Goal: Information Seeking & Learning: Learn about a topic

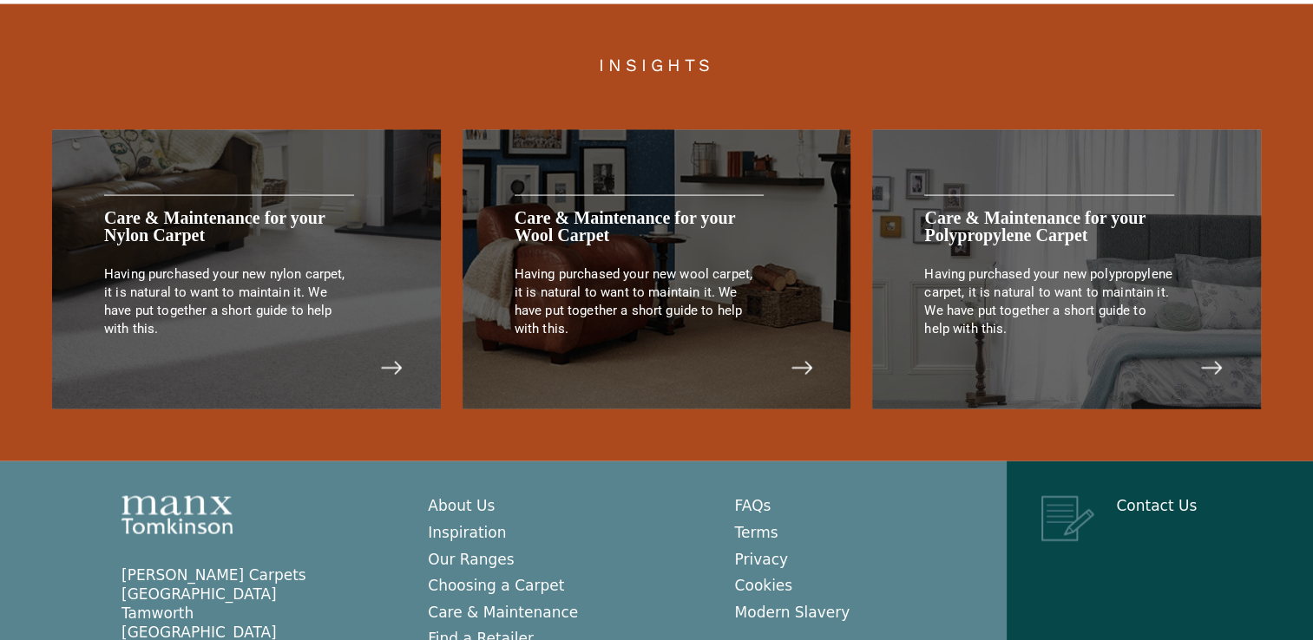
scroll to position [3664, 0]
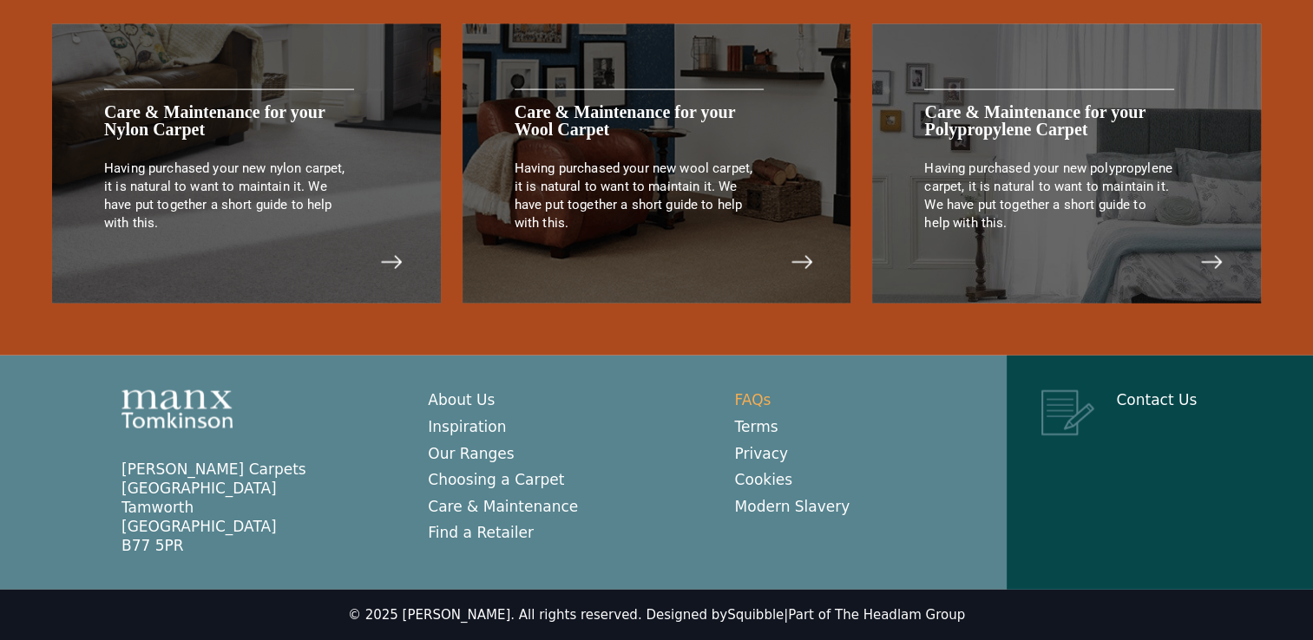
click at [765, 408] on link "FAQs" at bounding box center [753, 399] width 36 height 17
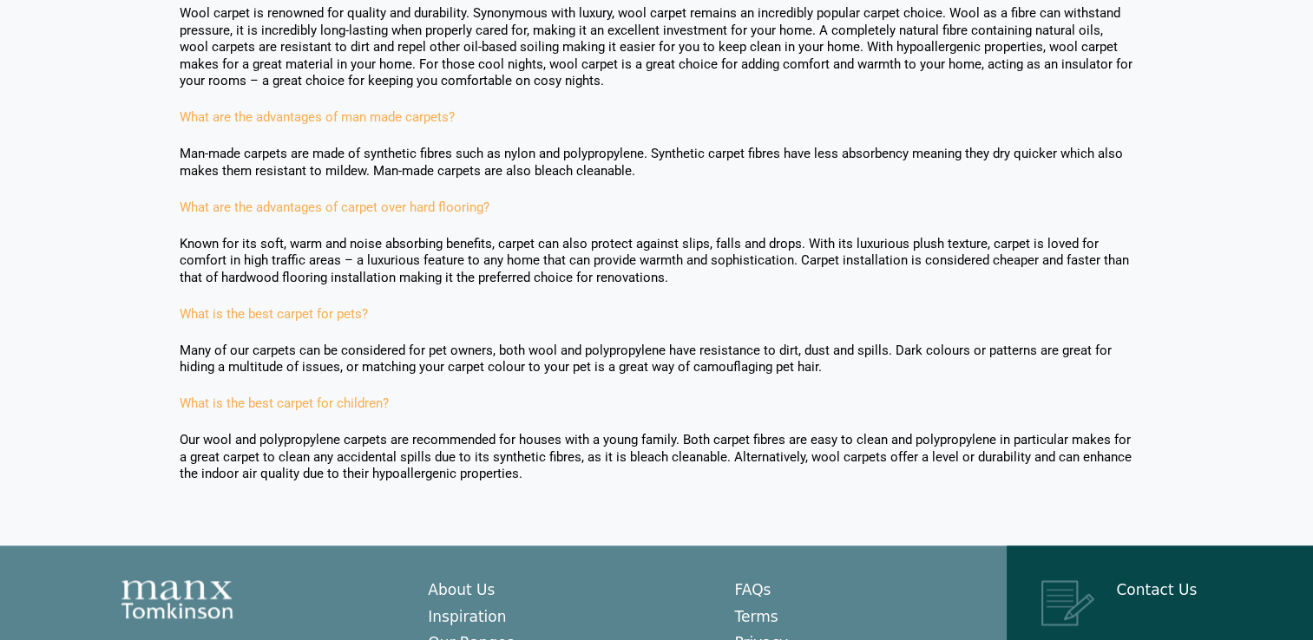
scroll to position [1648, 0]
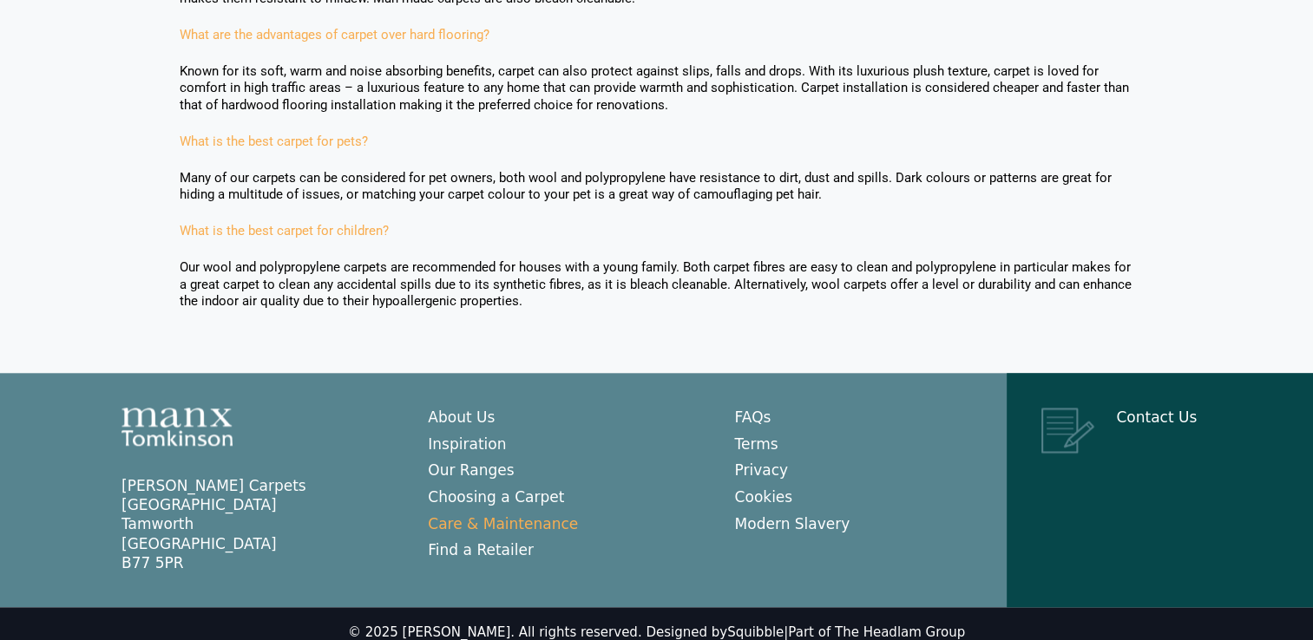
click at [559, 515] on link "Care & Maintenance" at bounding box center [503, 523] width 150 height 17
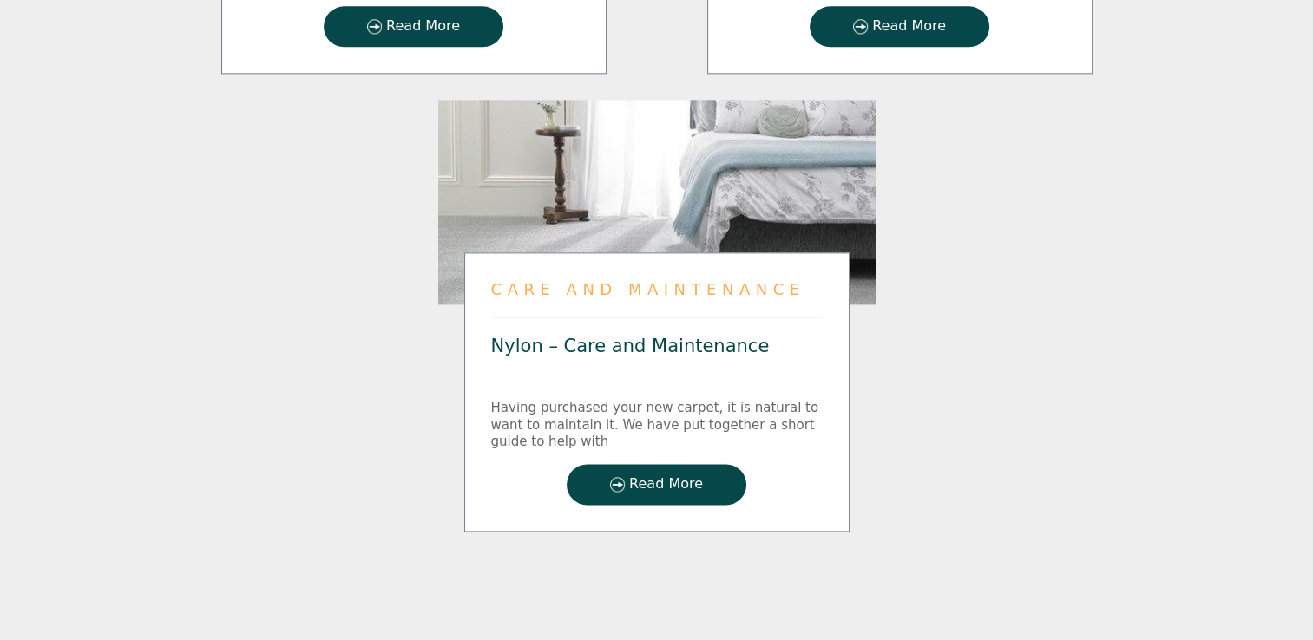
scroll to position [2523, 0]
